Goal: Task Accomplishment & Management: Manage account settings

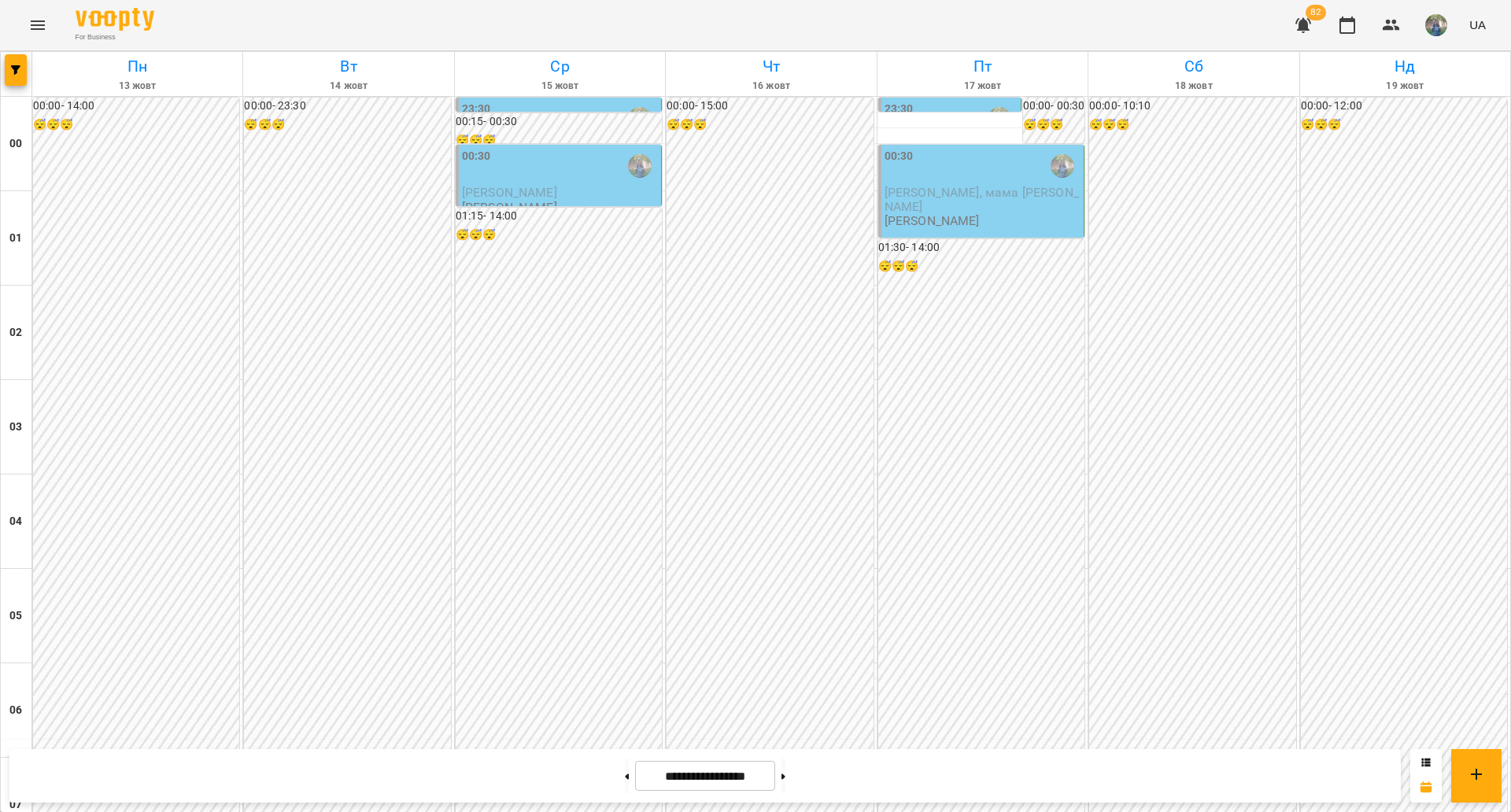
scroll to position [1130, 0]
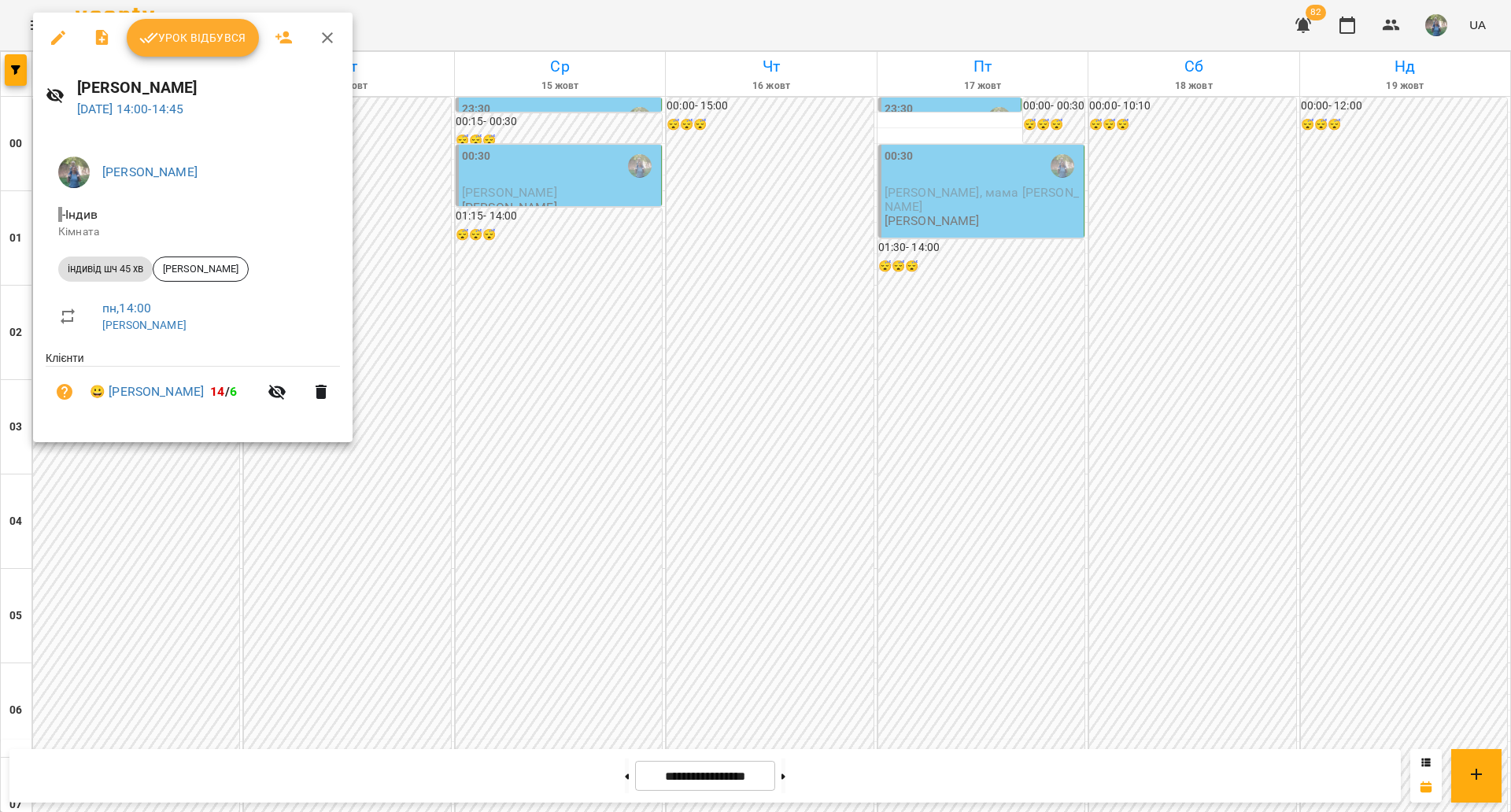
click at [193, 34] on span "Урок відбувся" at bounding box center [193, 37] width 107 height 18
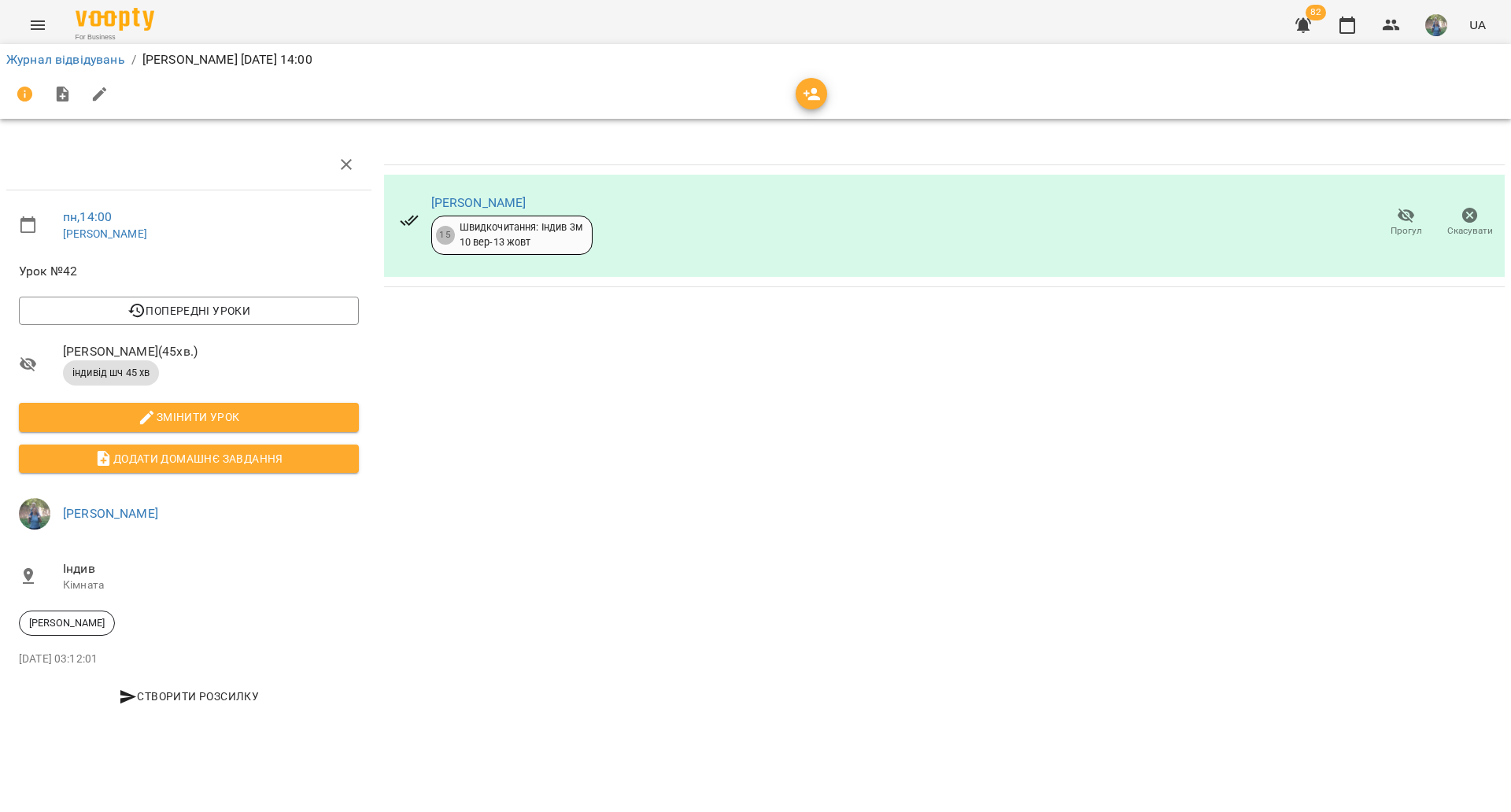
click at [55, 68] on li "Журнал відвідувань" at bounding box center [65, 59] width 119 height 18
click at [59, 57] on link "Журнал відвідувань" at bounding box center [65, 58] width 119 height 15
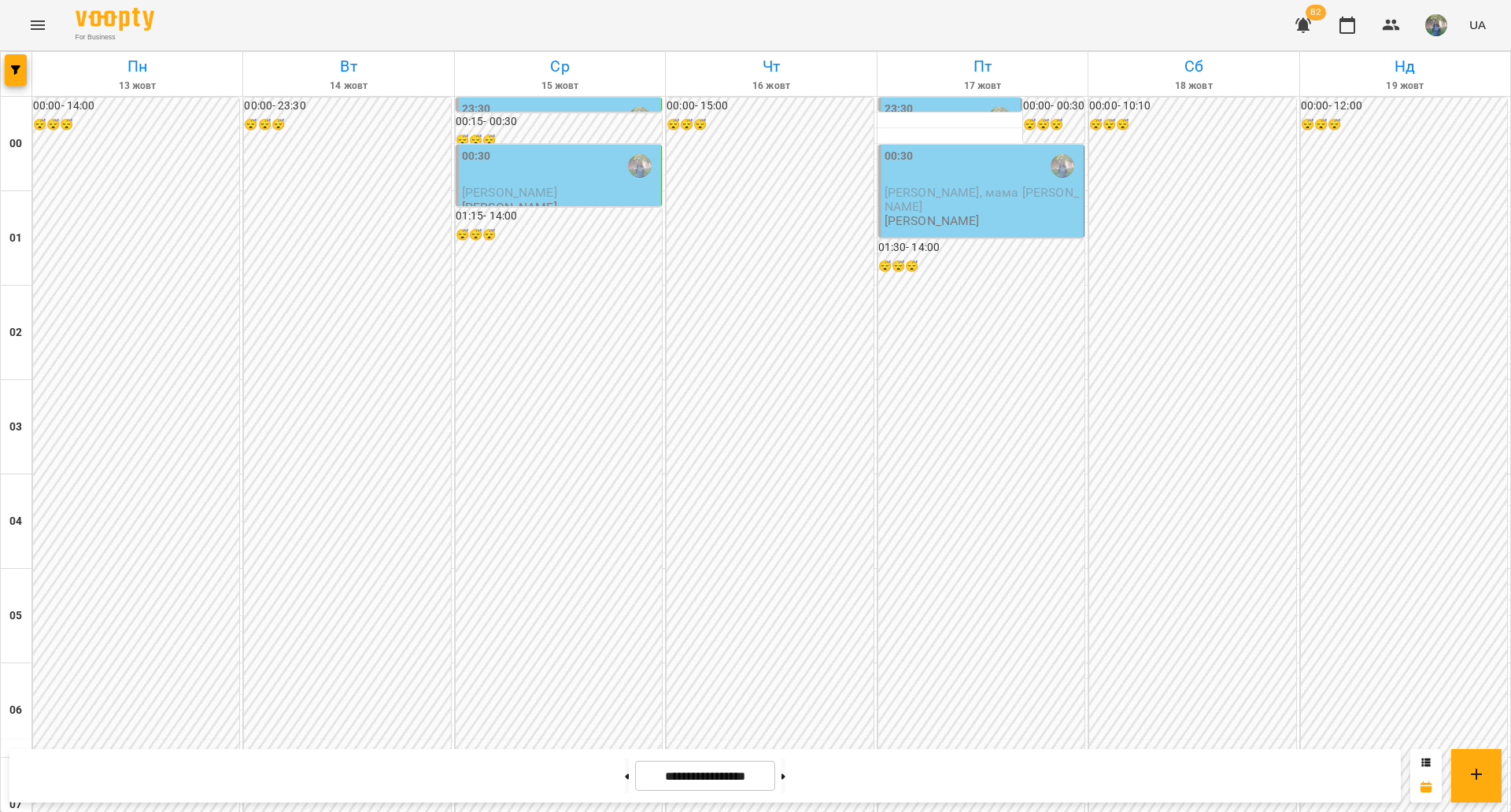
scroll to position [1279, 0]
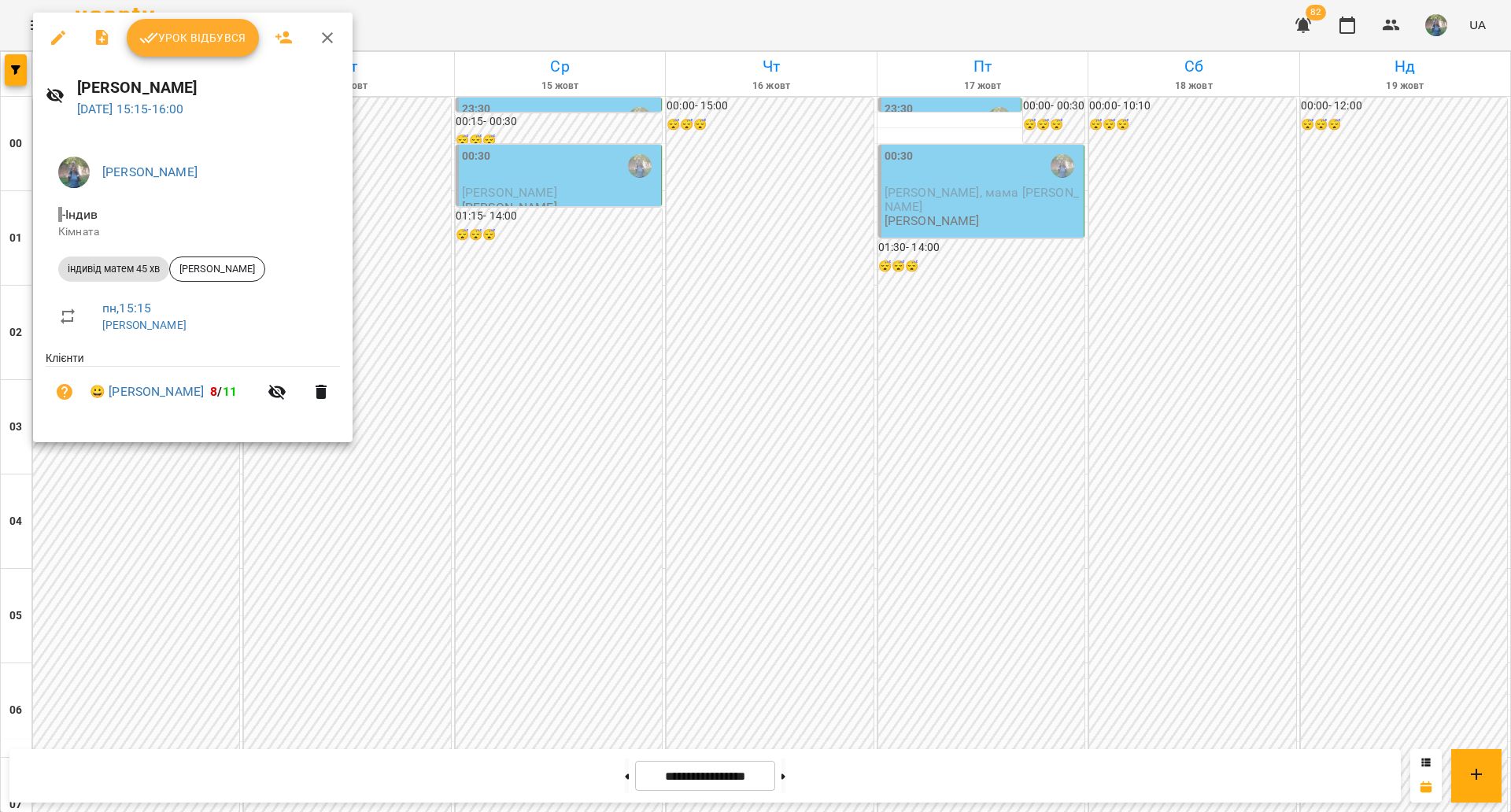
click at [201, 43] on span "Урок відбувся" at bounding box center [193, 37] width 107 height 18
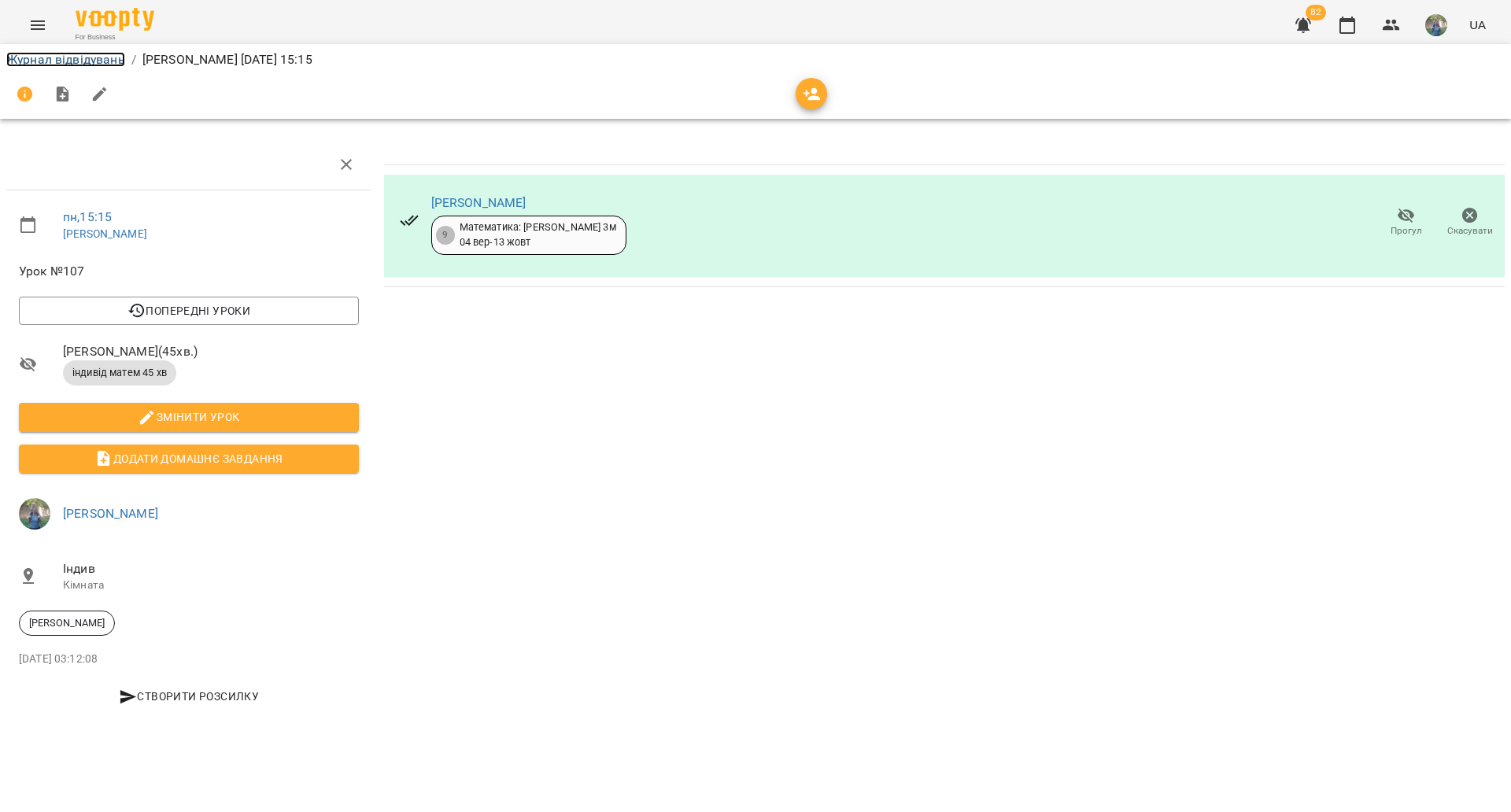
click at [55, 60] on link "Журнал відвідувань" at bounding box center [65, 58] width 119 height 15
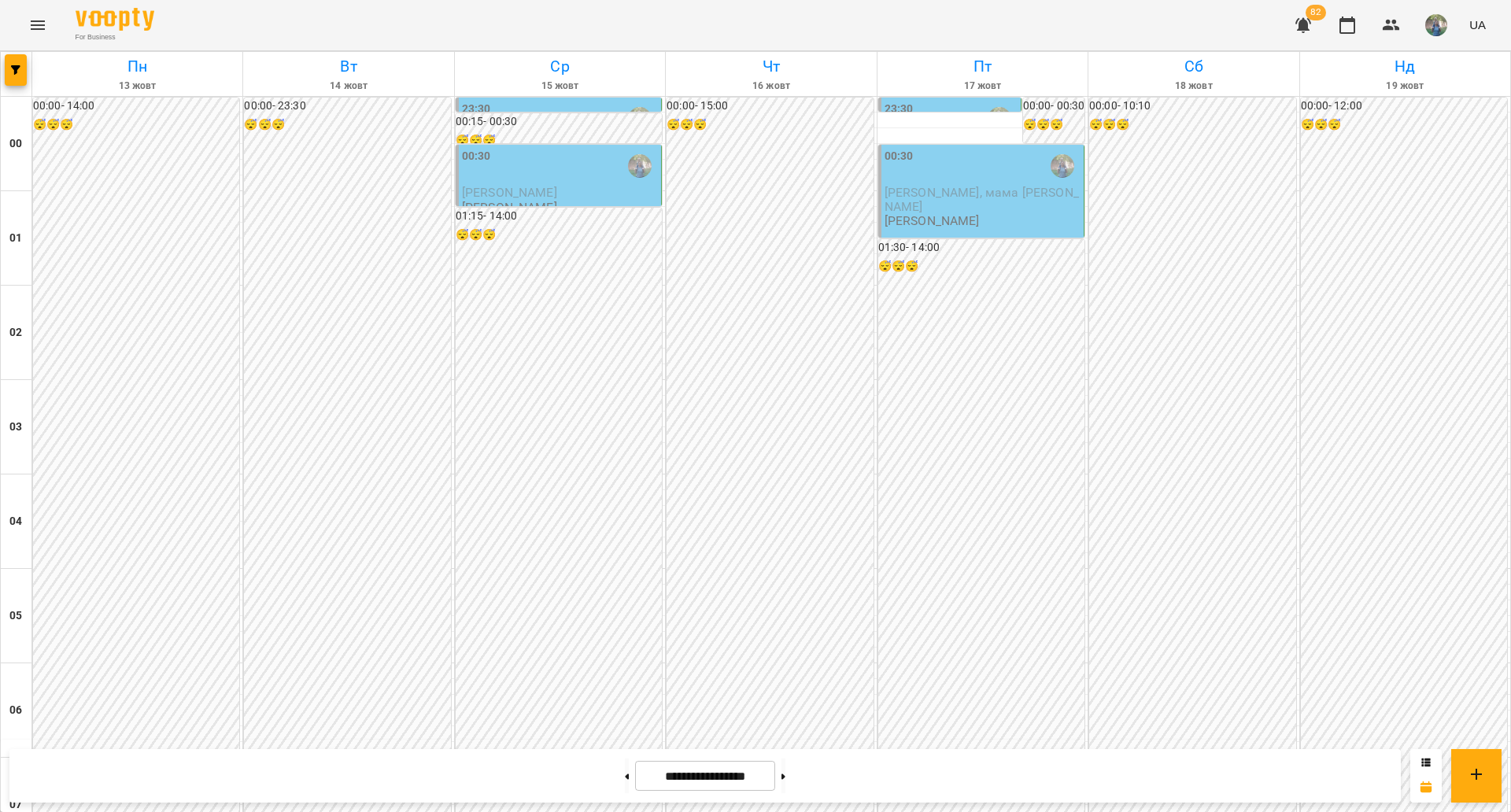
scroll to position [1181, 0]
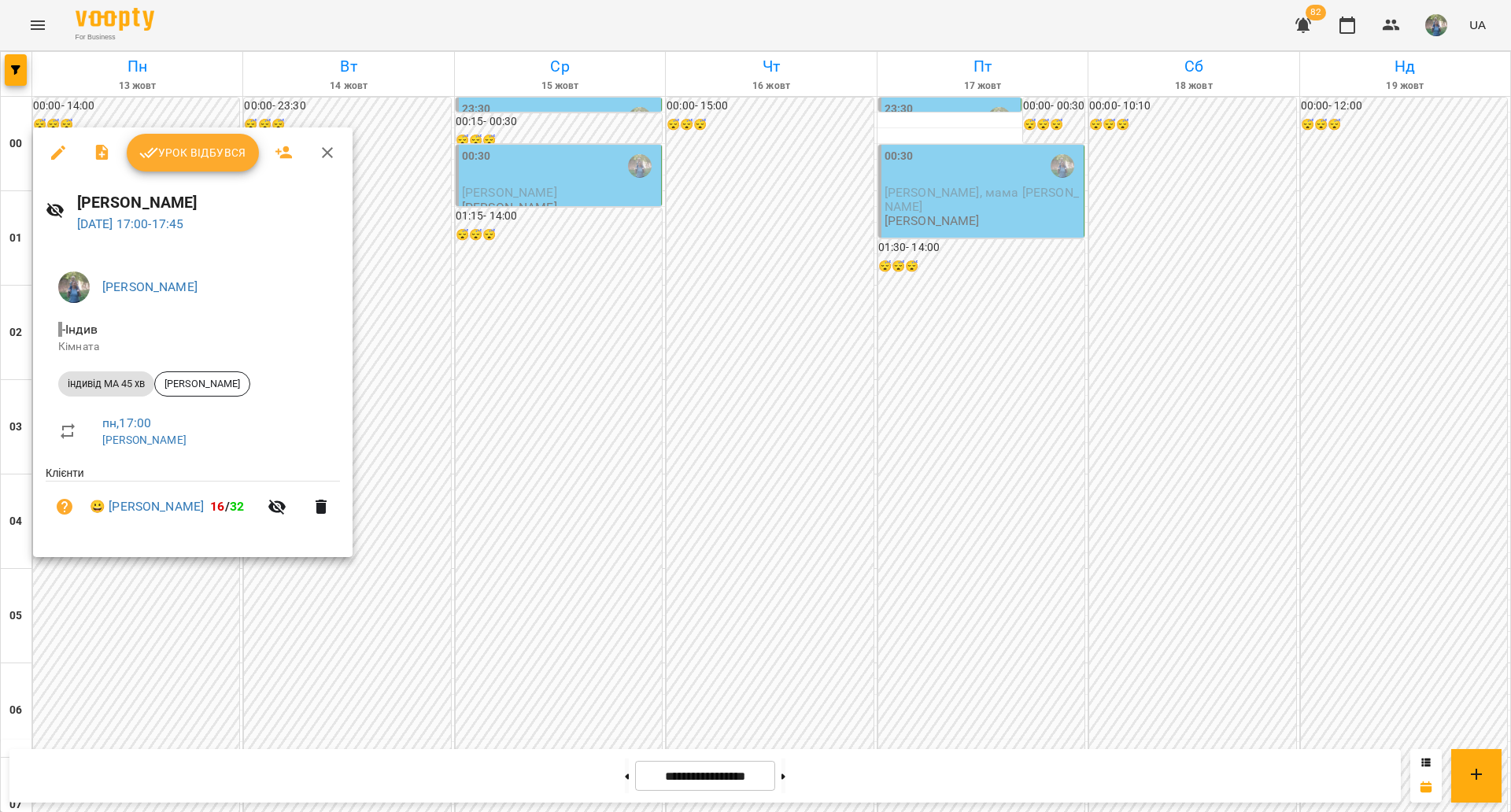
click at [186, 162] on button "Урок відбувся" at bounding box center [193, 153] width 132 height 38
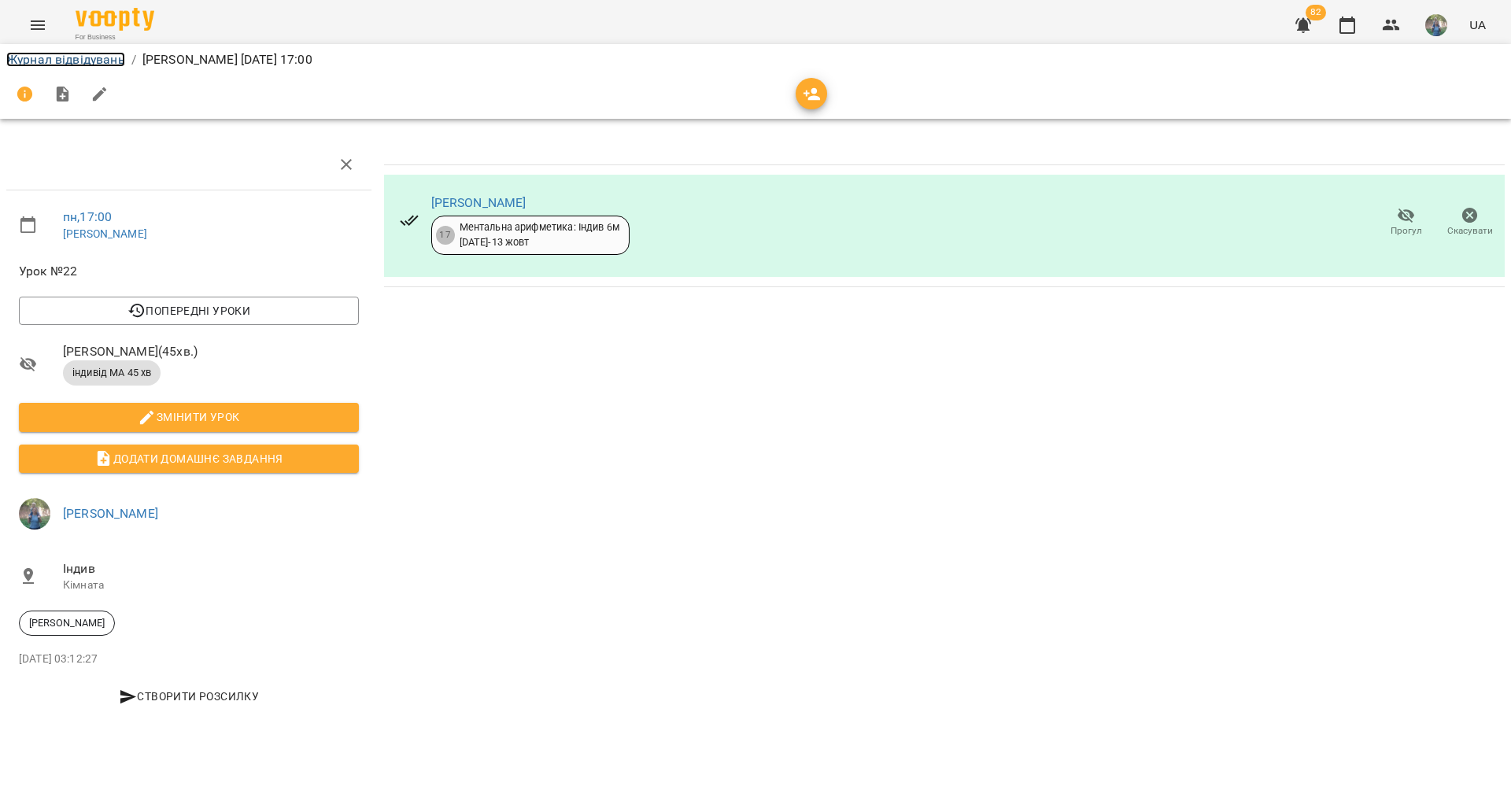
click at [54, 59] on link "Журнал відвідувань" at bounding box center [65, 58] width 119 height 15
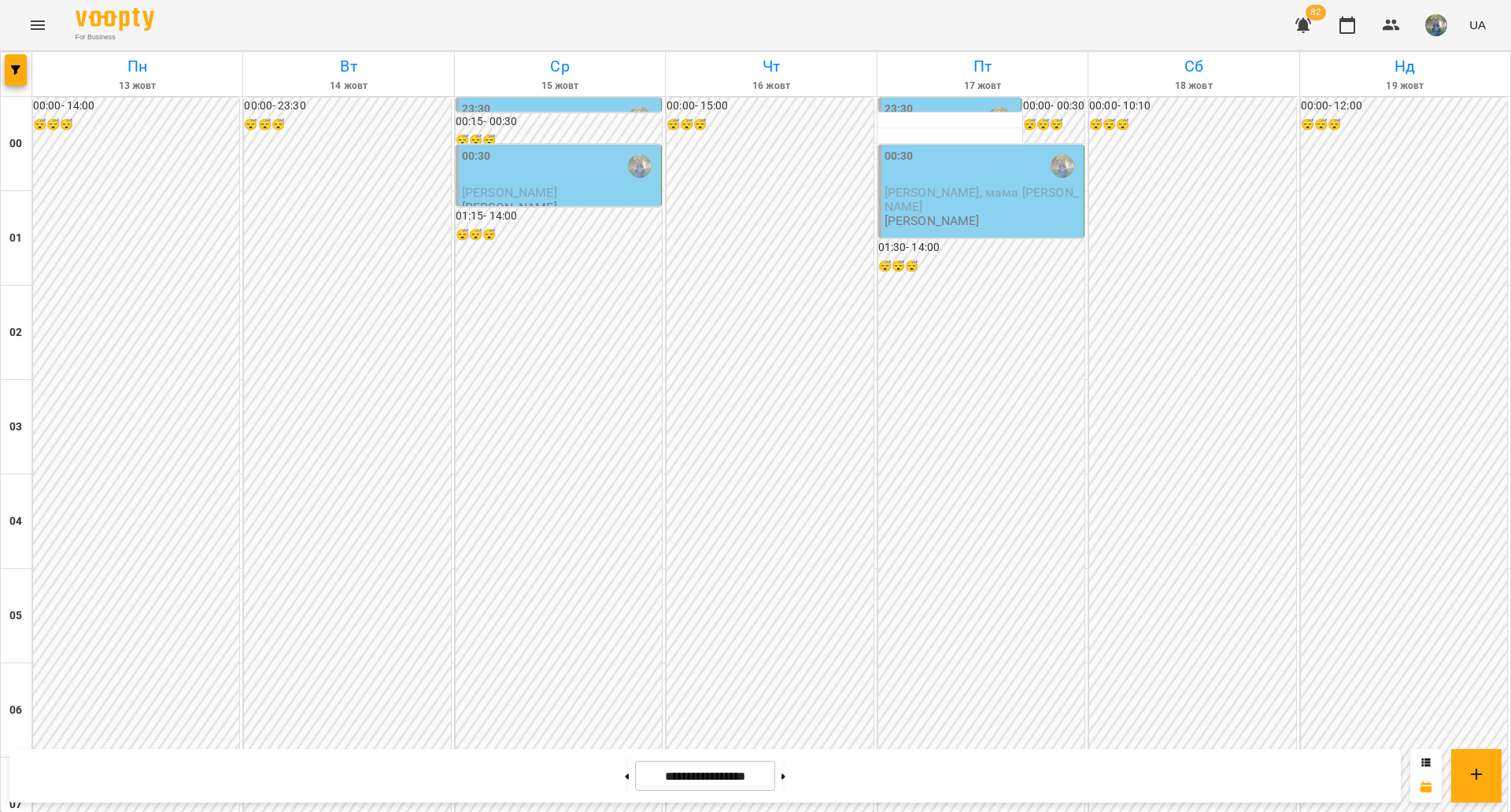
scroll to position [1468, 0]
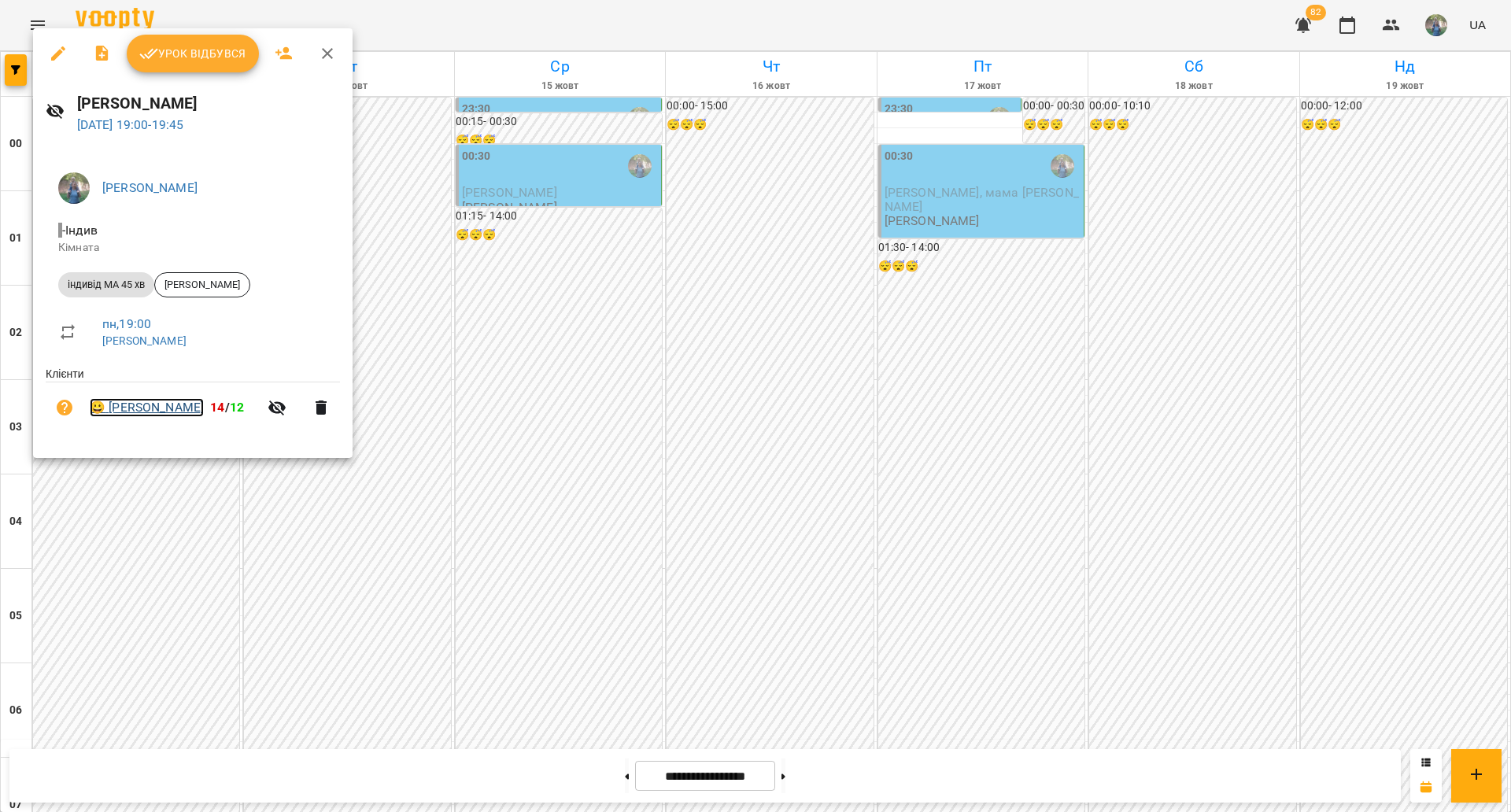
click at [171, 403] on link "😀 [PERSON_NAME]" at bounding box center [146, 406] width 114 height 18
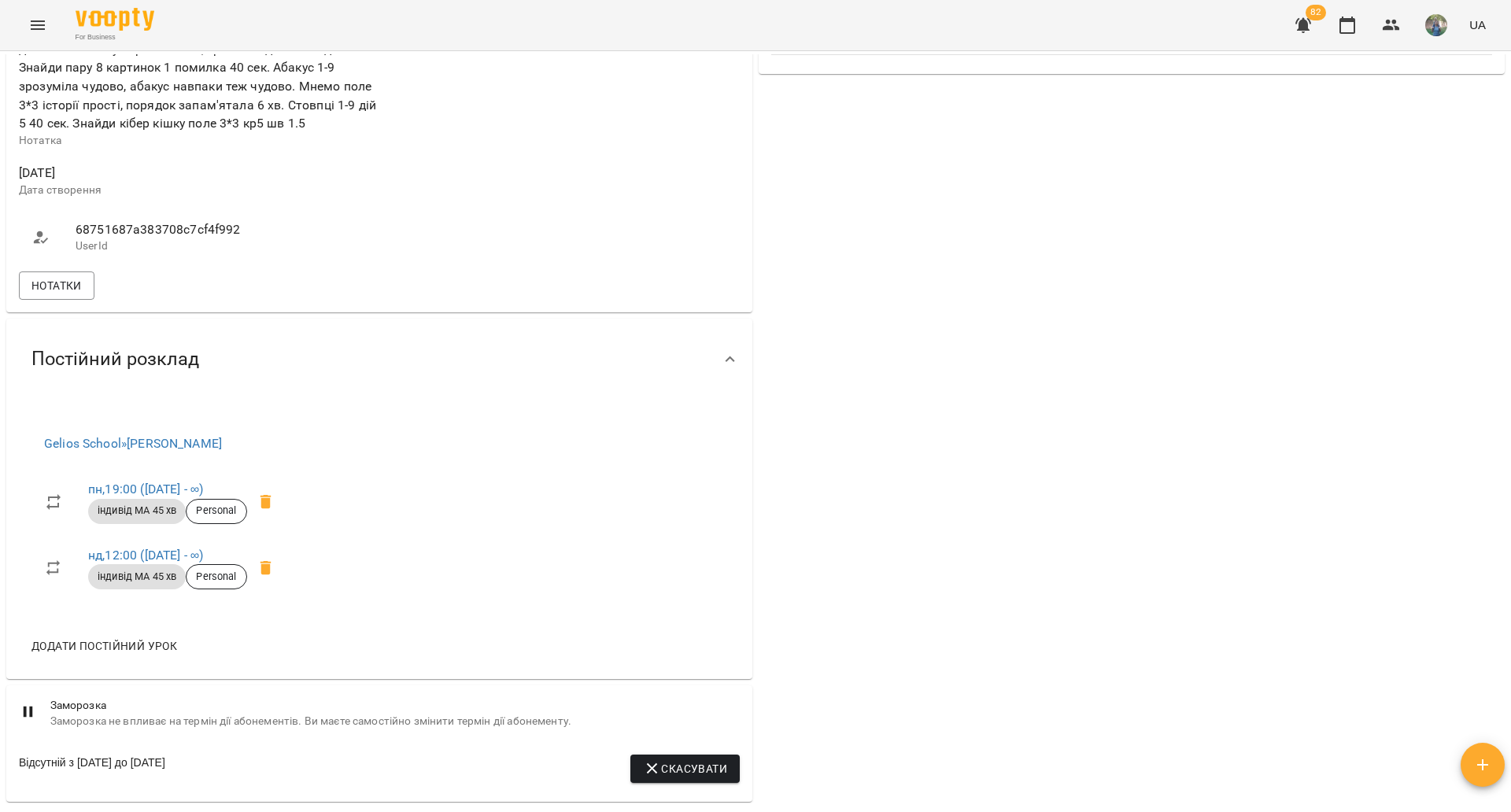
scroll to position [590, 0]
